Goal: Task Accomplishment & Management: Manage account settings

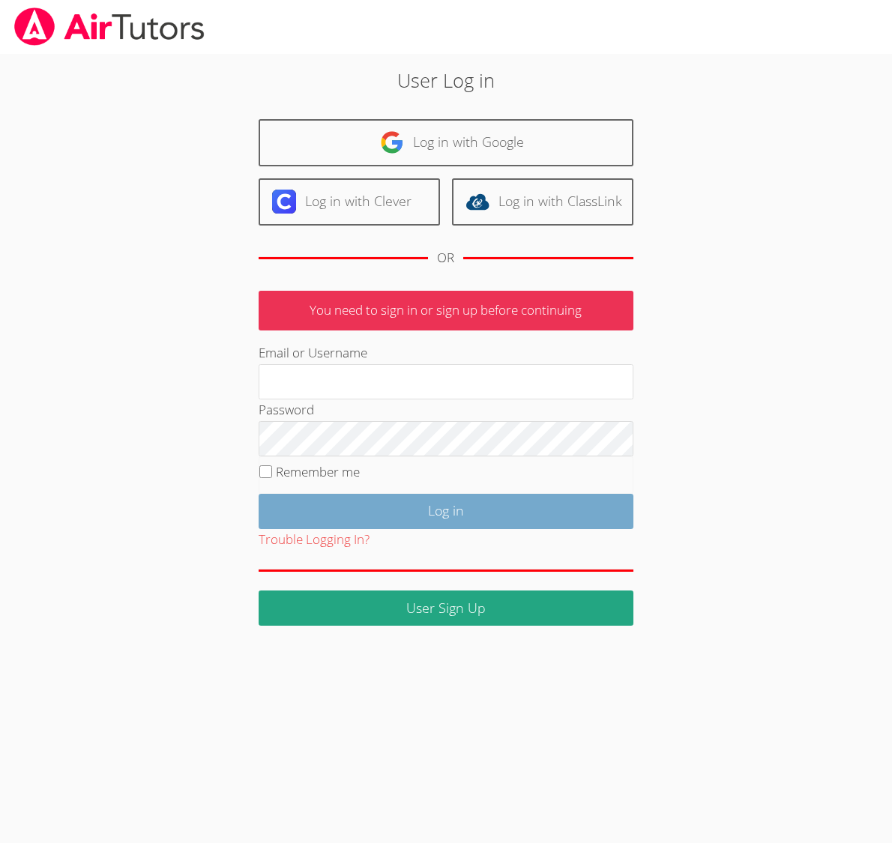
type input "[EMAIL_ADDRESS][DOMAIN_NAME]"
click at [379, 521] on input "Log in" at bounding box center [445, 511] width 375 height 35
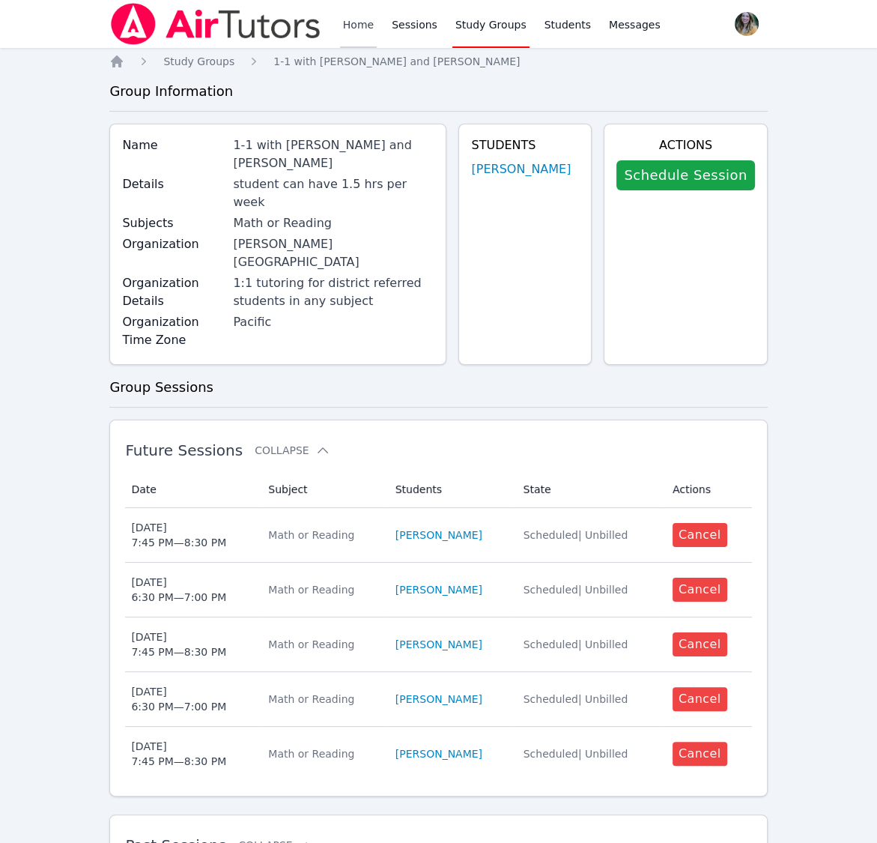
click at [363, 26] on link "Home" at bounding box center [358, 24] width 37 height 48
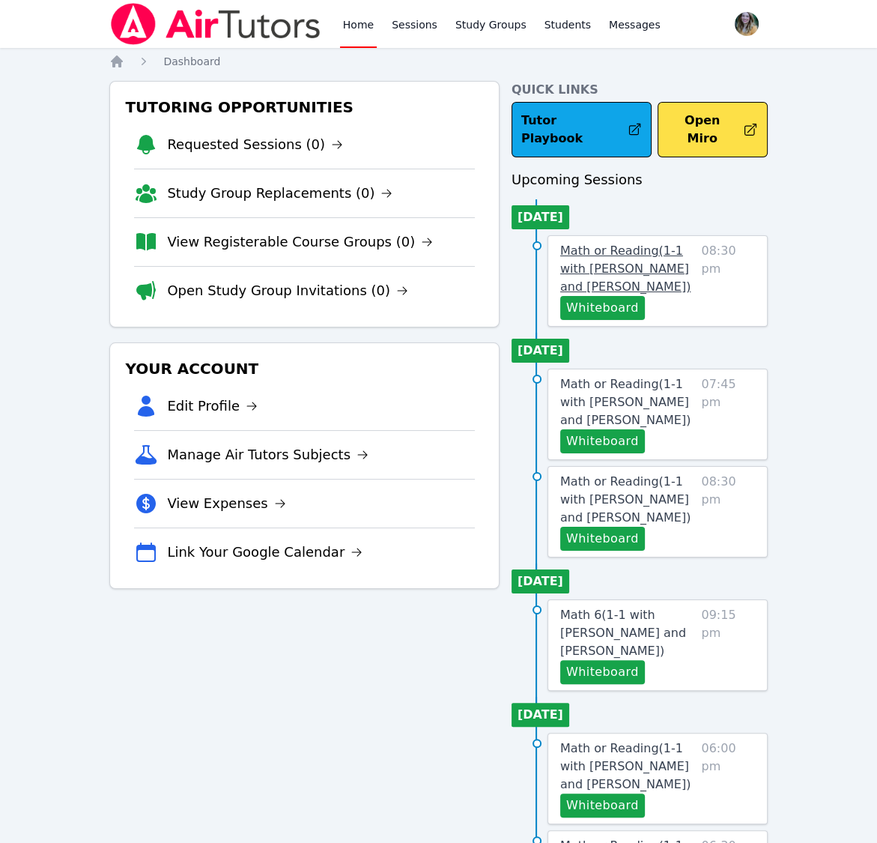
click at [602, 249] on span "Math or Reading ( 1-1 with [PERSON_NAME] and [PERSON_NAME] )" at bounding box center [625, 268] width 130 height 50
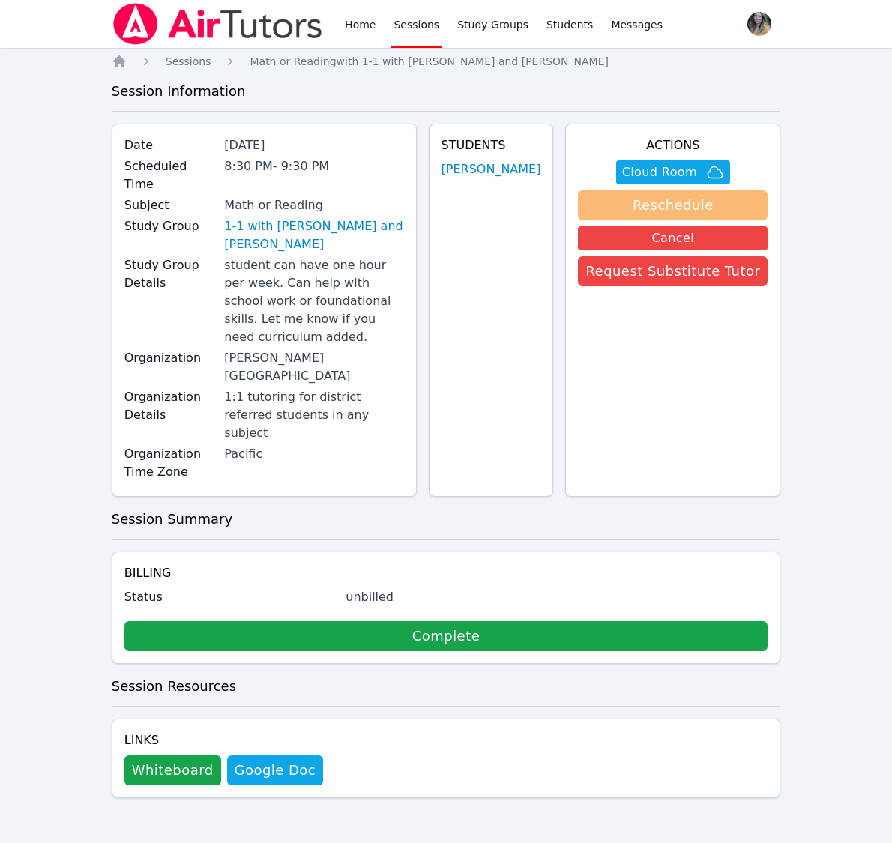
click at [630, 193] on button "Reschedule" at bounding box center [673, 205] width 190 height 30
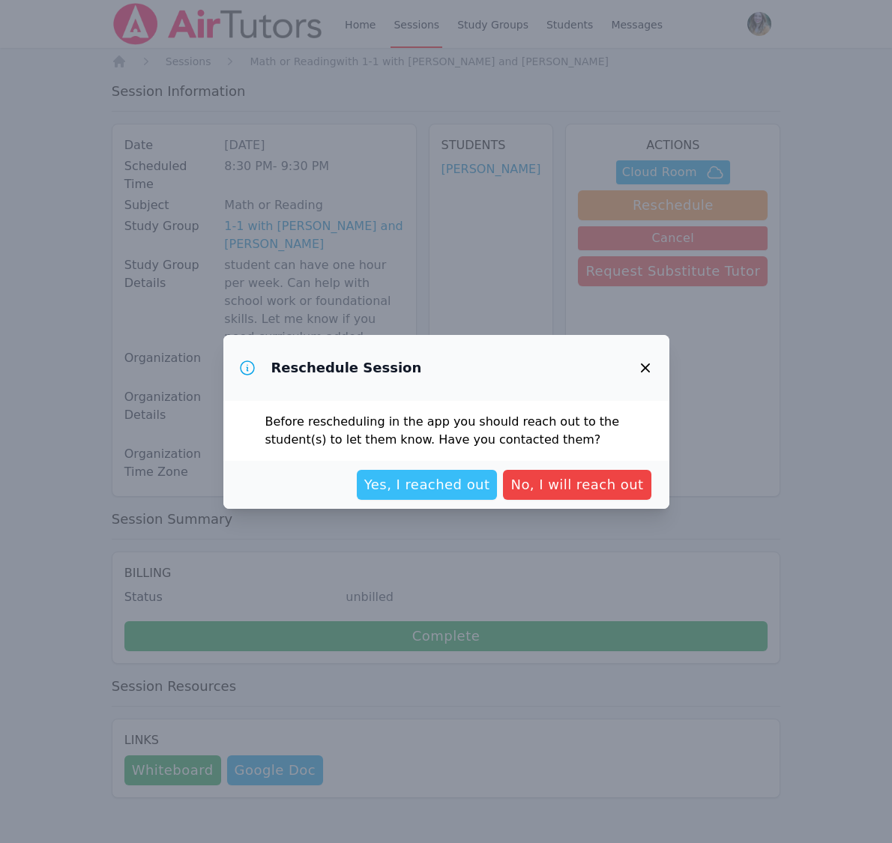
click at [467, 485] on span "Yes, I reached out" at bounding box center [427, 484] width 126 height 21
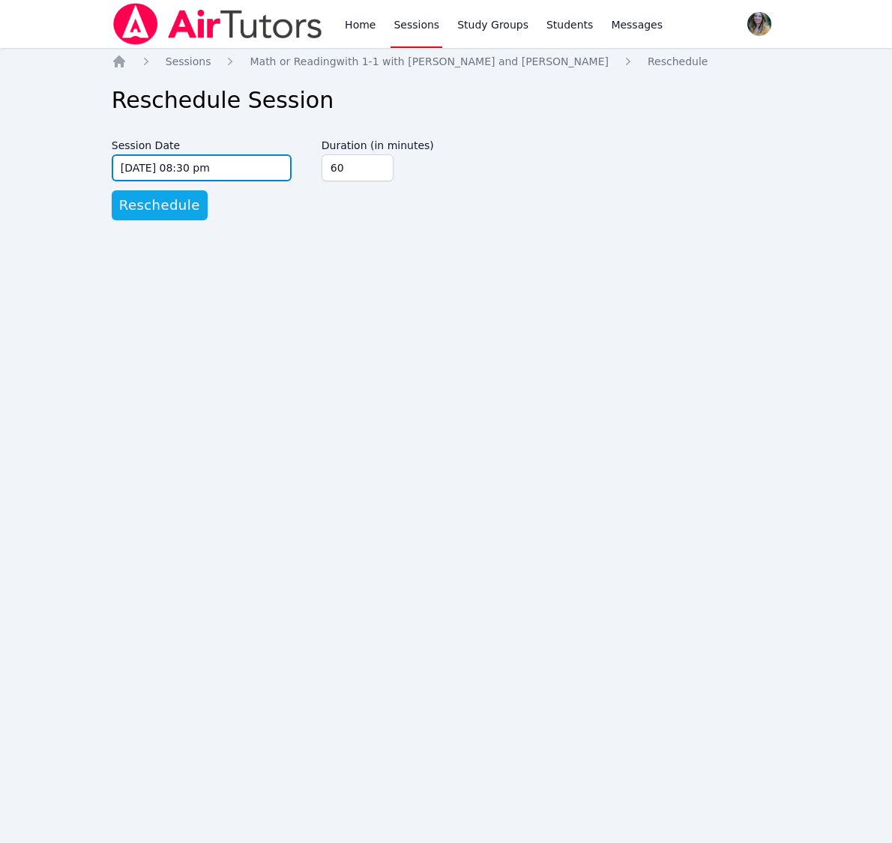
click at [199, 168] on input "[DATE] 08:30 pm" at bounding box center [202, 167] width 180 height 27
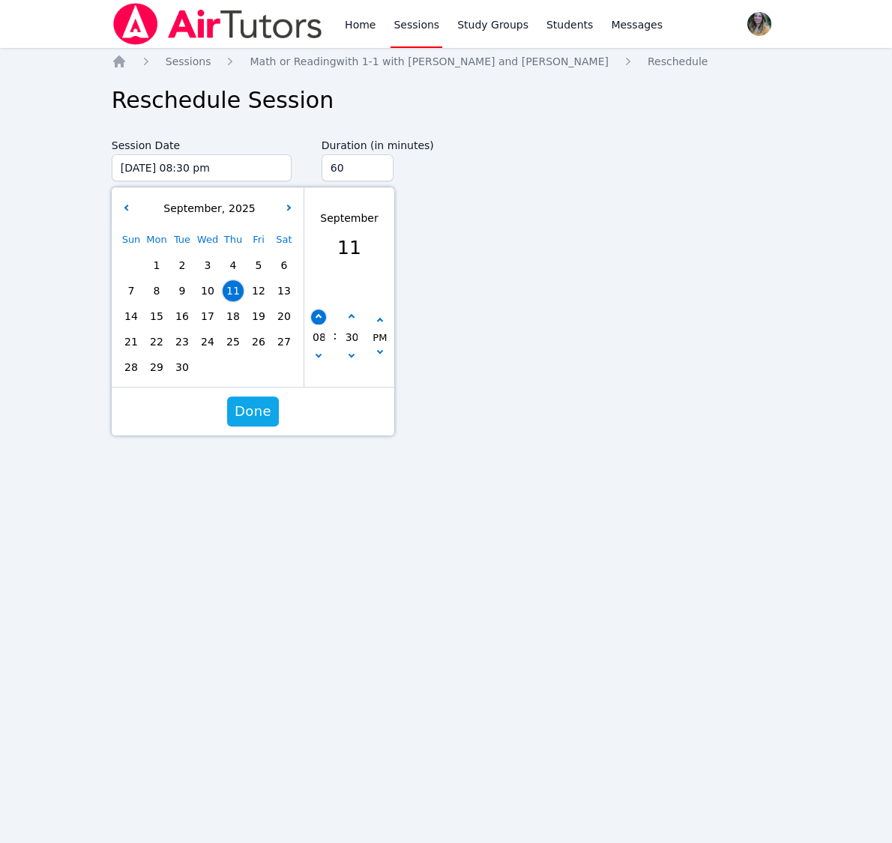
click at [314, 312] on button "button" at bounding box center [318, 317] width 15 height 15
type input "[DATE] 09:30 pm"
type input "09"
click at [351, 352] on icon "button" at bounding box center [351, 354] width 6 height 6
type input "[DATE] 09:25 pm"
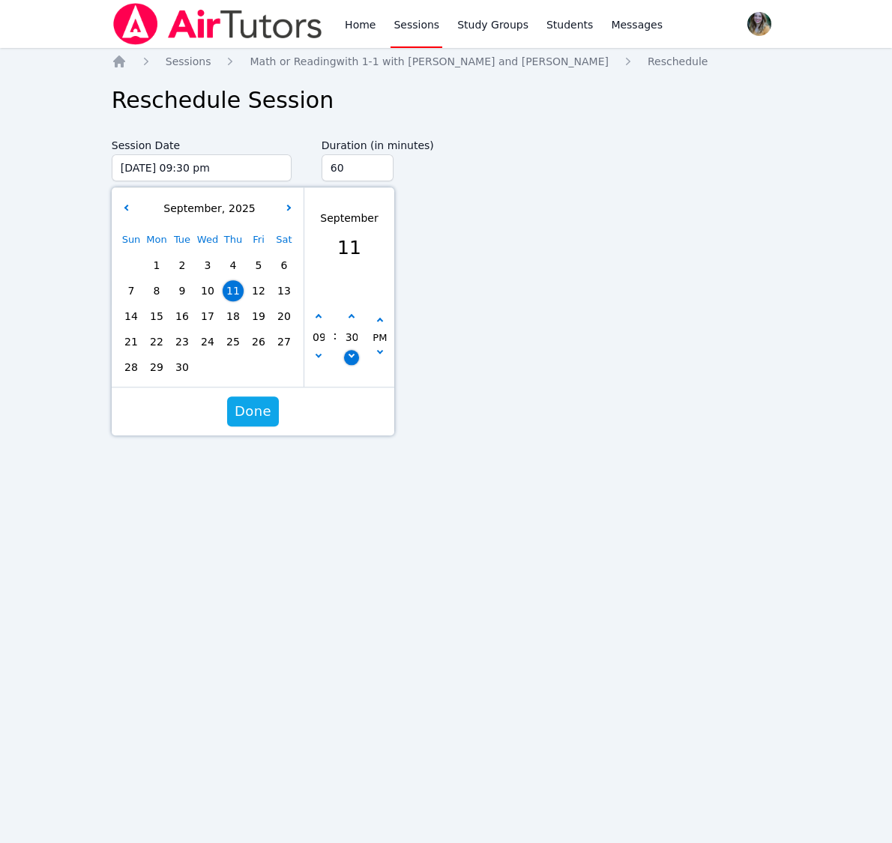
type input "25"
click at [351, 352] on icon "button" at bounding box center [351, 354] width 6 height 6
type input "09/11/2025 09:20 pm"
type input "20"
click at [351, 352] on icon "button" at bounding box center [351, 354] width 6 height 6
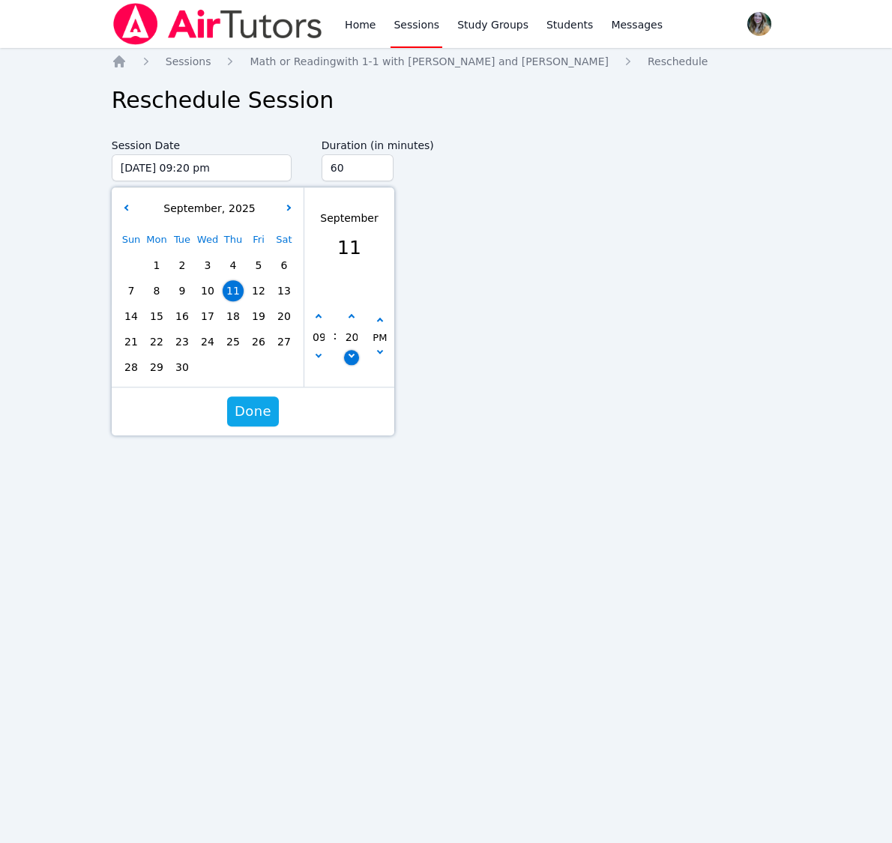
type input "09/11/2025 09:15 pm"
type input "15"
click at [351, 352] on icon "button" at bounding box center [351, 354] width 6 height 6
type input "09/11/2025 09:10 pm"
type input "10"
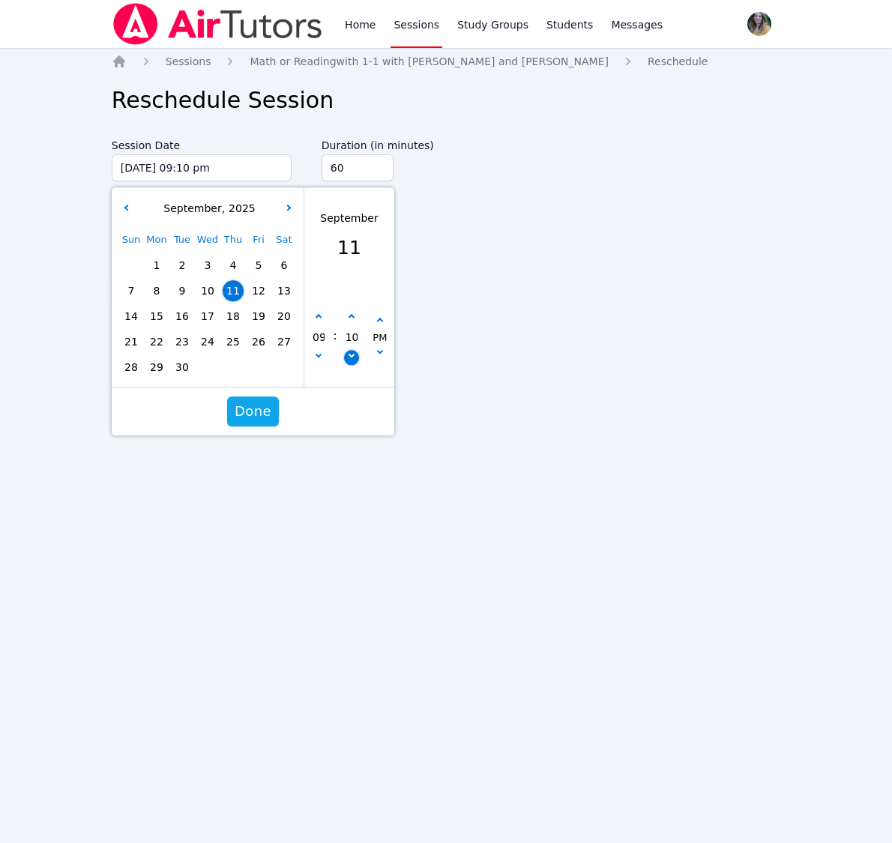
click at [351, 352] on icon "button" at bounding box center [351, 354] width 6 height 6
type input "09/11/2025 09:05 pm"
type input "05"
click at [351, 352] on icon "button" at bounding box center [351, 354] width 6 height 6
type input "09/11/2025 09:00 pm"
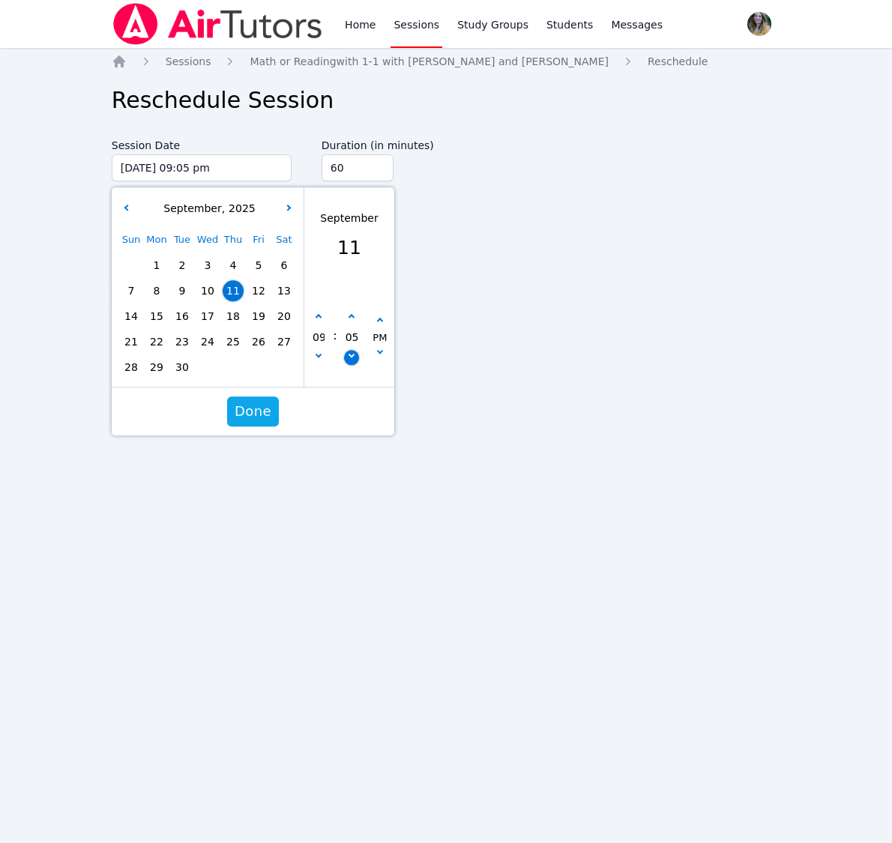
type input "00"
click at [351, 352] on icon "button" at bounding box center [351, 354] width 6 height 6
type input "09/11/2025 08:55 pm"
type input "08"
type input "55"
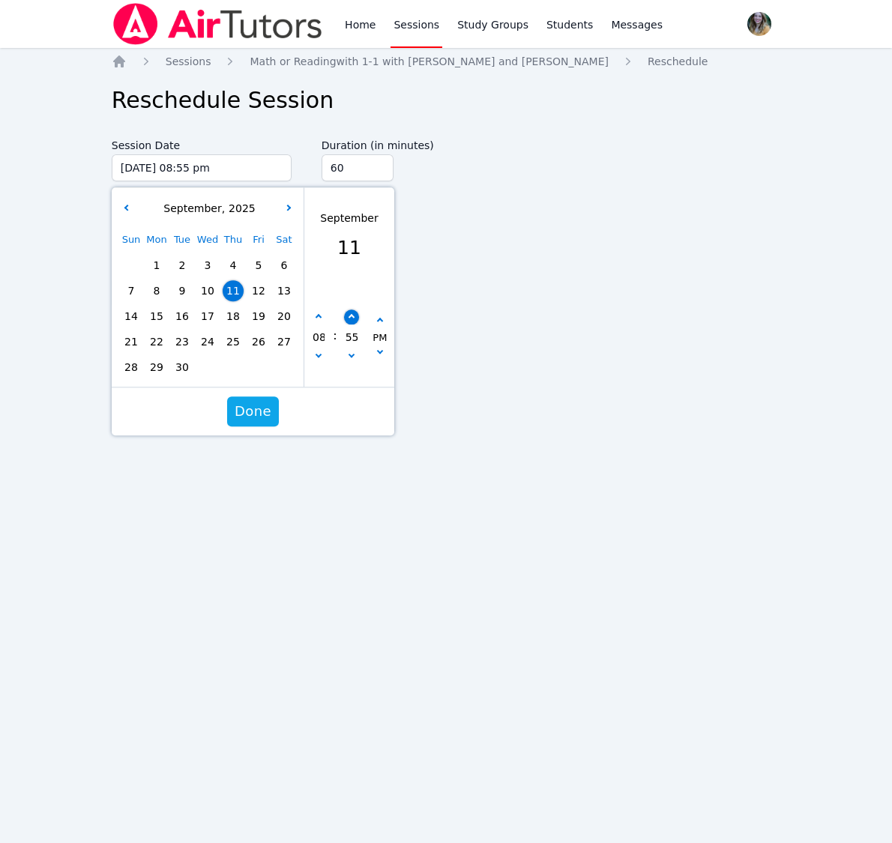
click at [352, 320] on button "button" at bounding box center [350, 317] width 15 height 15
type input "09/11/2025 09:00 pm"
type input "09"
type input "00"
click at [262, 417] on span "Done" at bounding box center [252, 411] width 37 height 21
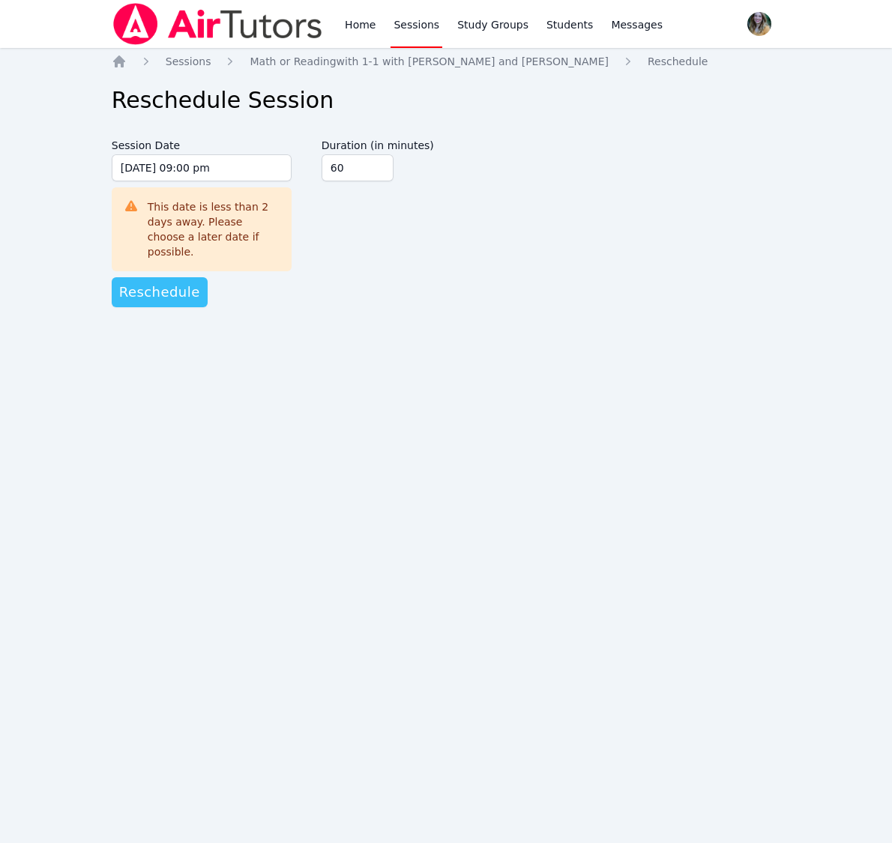
click at [150, 282] on span "Reschedule" at bounding box center [159, 292] width 81 height 21
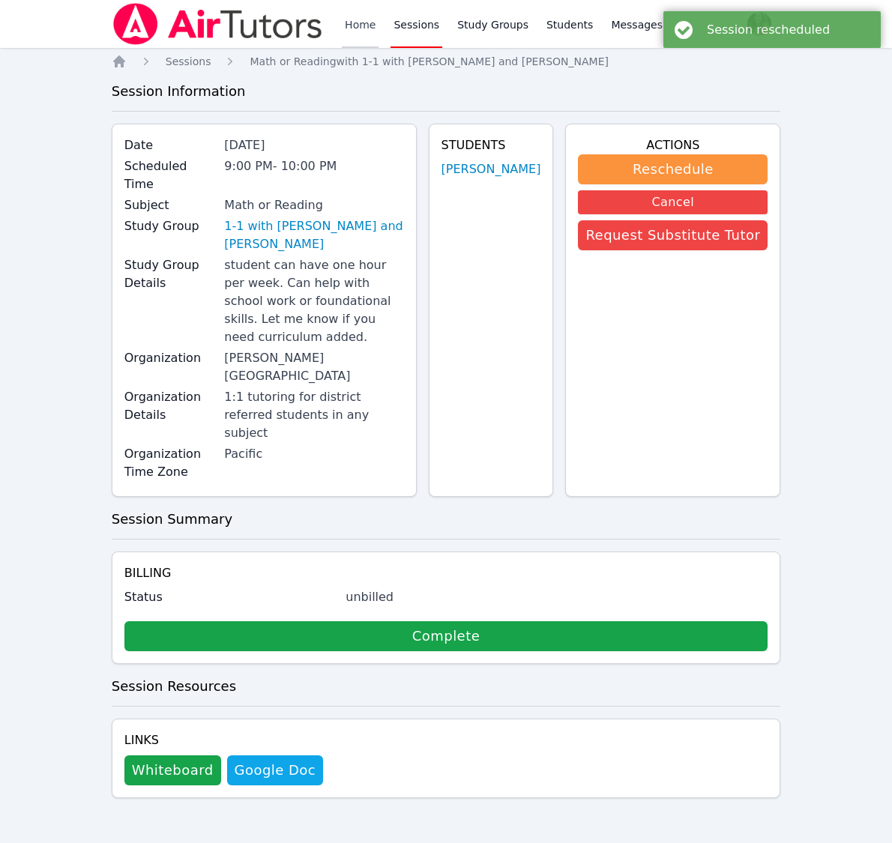
click at [370, 28] on link "Home" at bounding box center [360, 24] width 37 height 48
